Goal: Task Accomplishment & Management: Use online tool/utility

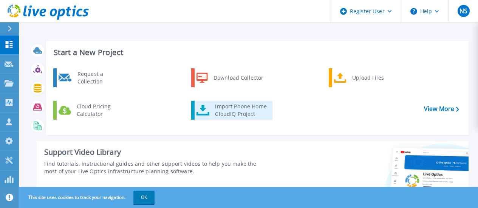
click at [215, 107] on div "Import Phone Home CloudIQ Project" at bounding box center [240, 110] width 59 height 15
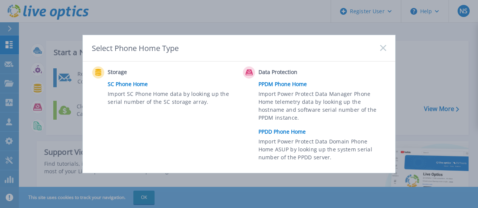
click at [267, 134] on link "PPDD Phone Home" at bounding box center [323, 131] width 131 height 11
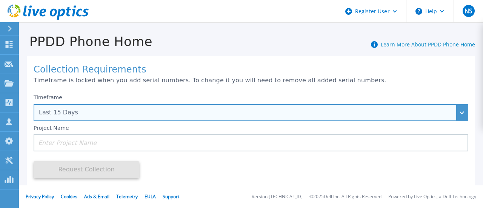
click at [202, 117] on div "Last 15 Days" at bounding box center [251, 112] width 435 height 17
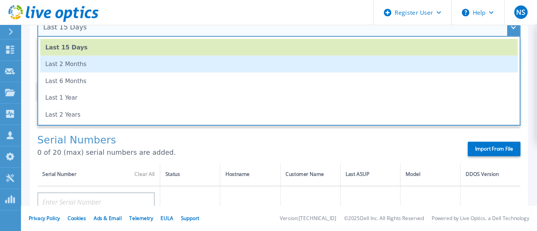
scroll to position [88, 0]
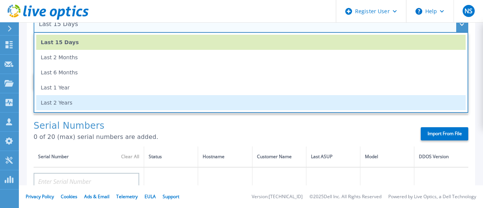
click at [109, 110] on li "Last 2 Years" at bounding box center [251, 102] width 430 height 15
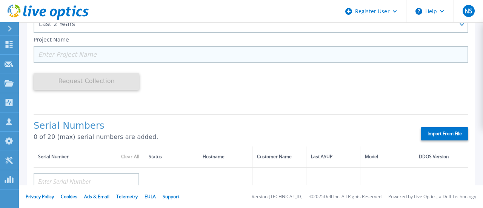
click at [72, 53] on input at bounding box center [251, 54] width 435 height 17
paste input "APM00201724084"
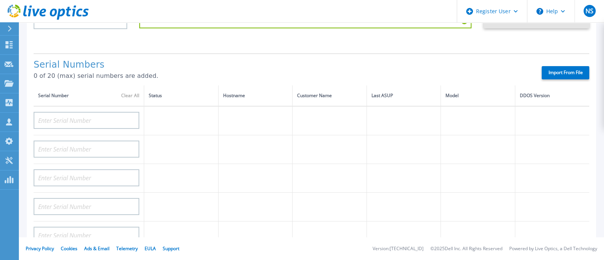
drag, startPoint x: 475, startPoint y: 0, endPoint x: 308, endPoint y: 59, distance: 177.0
click at [308, 60] on h1 "Serial Numbers" at bounding box center [281, 65] width 495 height 11
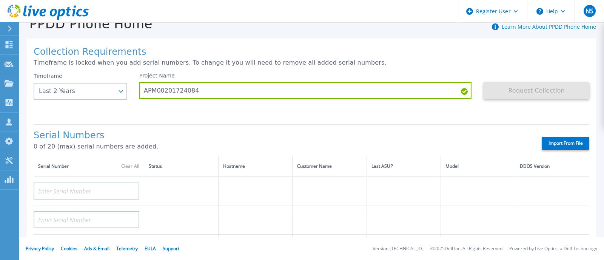
scroll to position [0, 0]
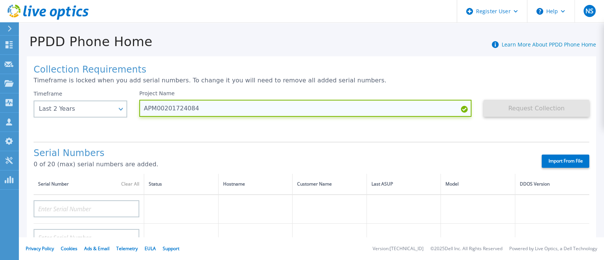
click at [161, 109] on input "APM00201724084" at bounding box center [305, 108] width 332 height 17
paste input "192609618"
paste input "APM00192609618"
paste input
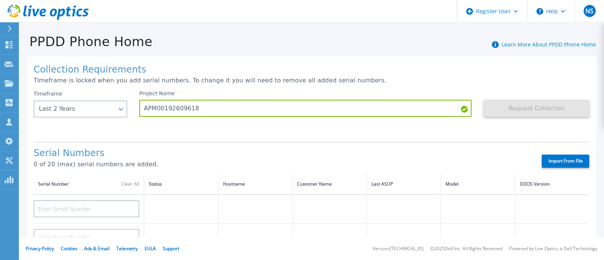
click at [354, 118] on div "Project Name APM00192609618" at bounding box center [311, 112] width 344 height 45
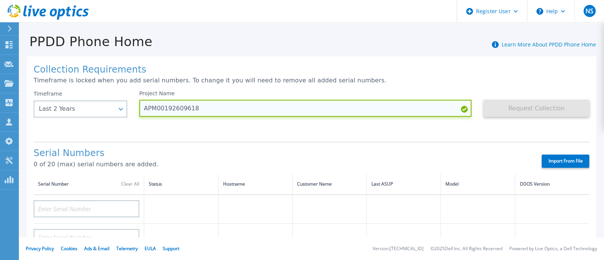
click at [208, 113] on input "APM00192609618" at bounding box center [305, 108] width 332 height 17
paste input "84119653"
click at [208, 113] on input "APM00184119653" at bounding box center [305, 108] width 332 height 17
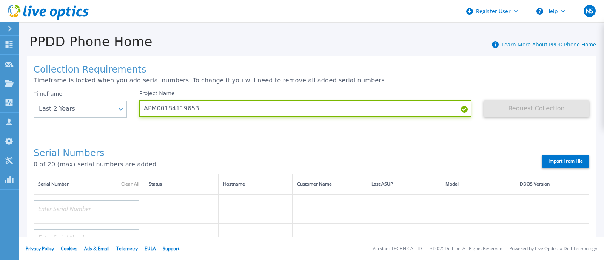
type input "APM00184119653"
click at [208, 119] on div "Project Name APM00184119653" at bounding box center [311, 112] width 344 height 45
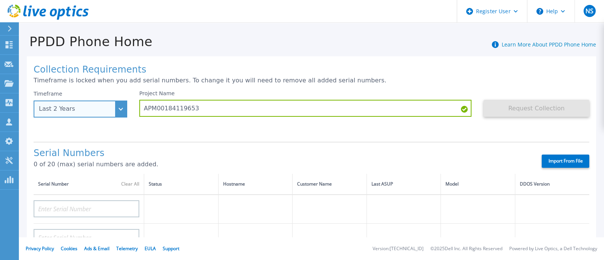
click at [103, 112] on div "Last 2 Years" at bounding box center [76, 108] width 75 height 7
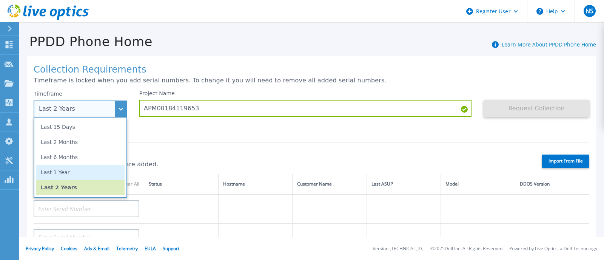
click at [66, 176] on li "Last 1 Year" at bounding box center [80, 172] width 88 height 15
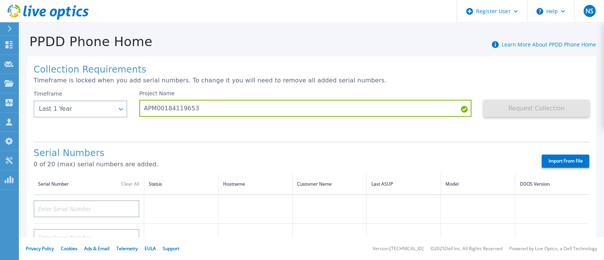
click at [483, 120] on div "Request Collection This might take a few minutes please wait..." at bounding box center [537, 112] width 106 height 45
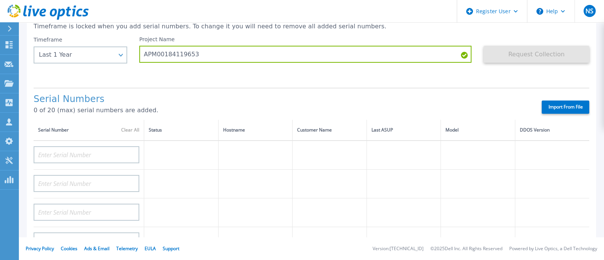
scroll to position [66, 0]
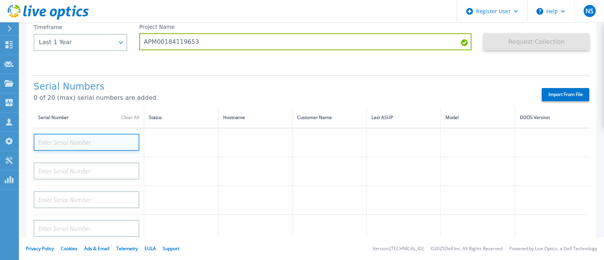
click at [117, 143] on input at bounding box center [87, 142] width 106 height 17
paste input "APM00184119653"
type input "APM00184119653"
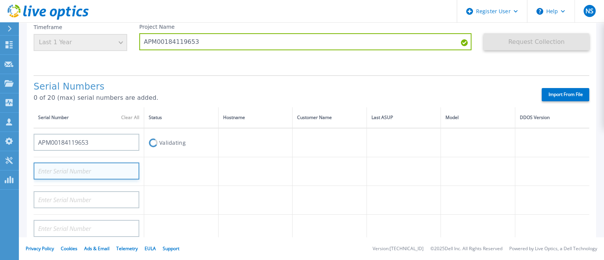
click at [97, 165] on input at bounding box center [87, 170] width 106 height 17
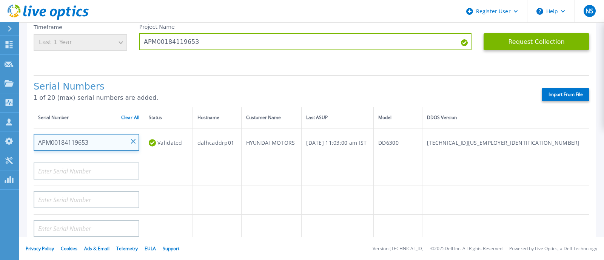
click at [45, 145] on input "APM00184119653" at bounding box center [87, 142] width 106 height 17
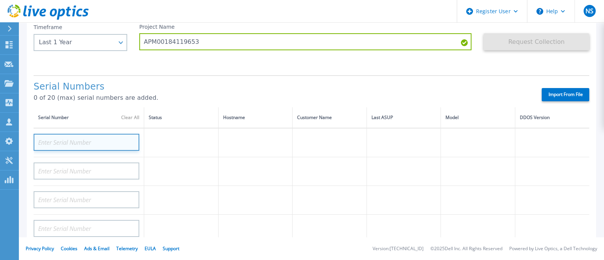
paste input "APM00201724084"
type input "APM00201724084"
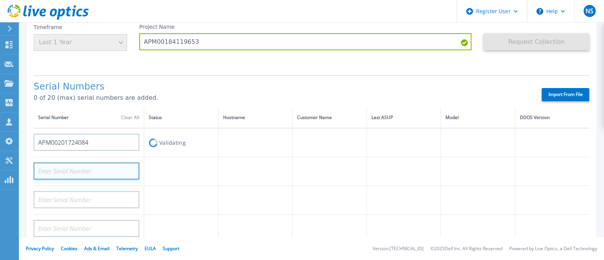
click at [86, 170] on input at bounding box center [87, 170] width 106 height 17
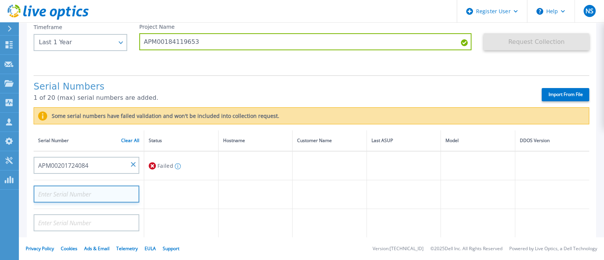
paste input "APM00192609618"
type input "APM00192609618"
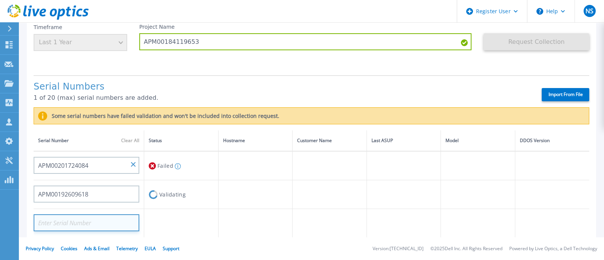
click at [92, 208] on input at bounding box center [87, 222] width 106 height 17
paste input "APM00185220149"
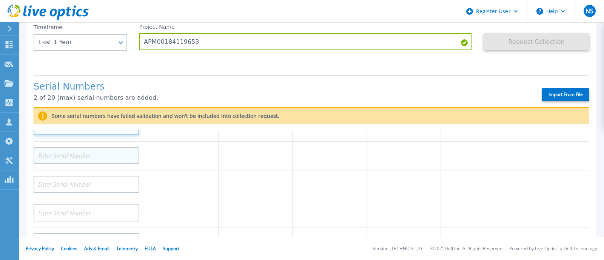
type input "APM00185220149"
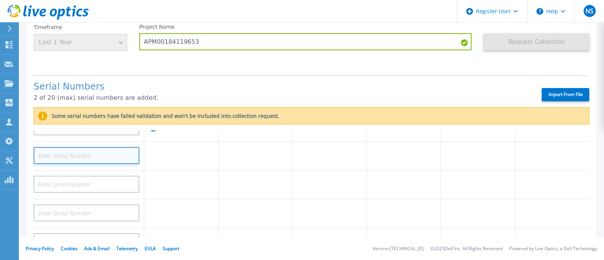
click at [75, 154] on input at bounding box center [87, 155] width 106 height 17
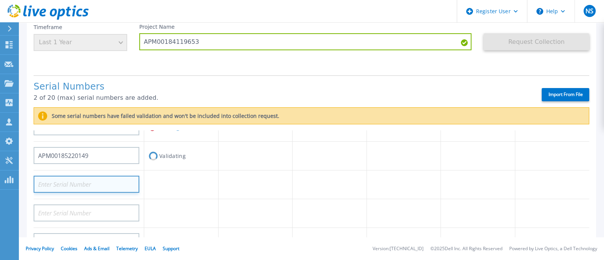
scroll to position [65, 0]
paste input "4VBJLM3"
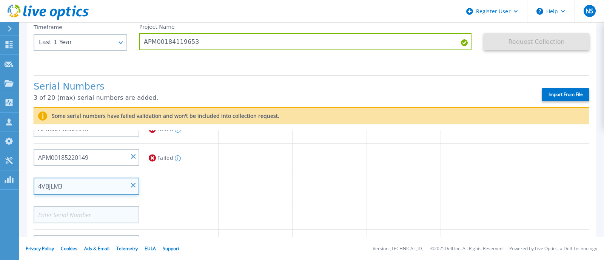
type input "4VBJLM3"
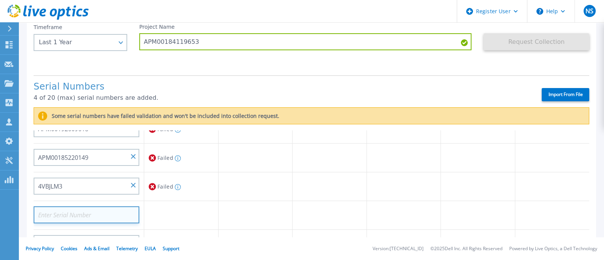
click at [72, 208] on input at bounding box center [87, 214] width 106 height 17
